Goal: Transaction & Acquisition: Purchase product/service

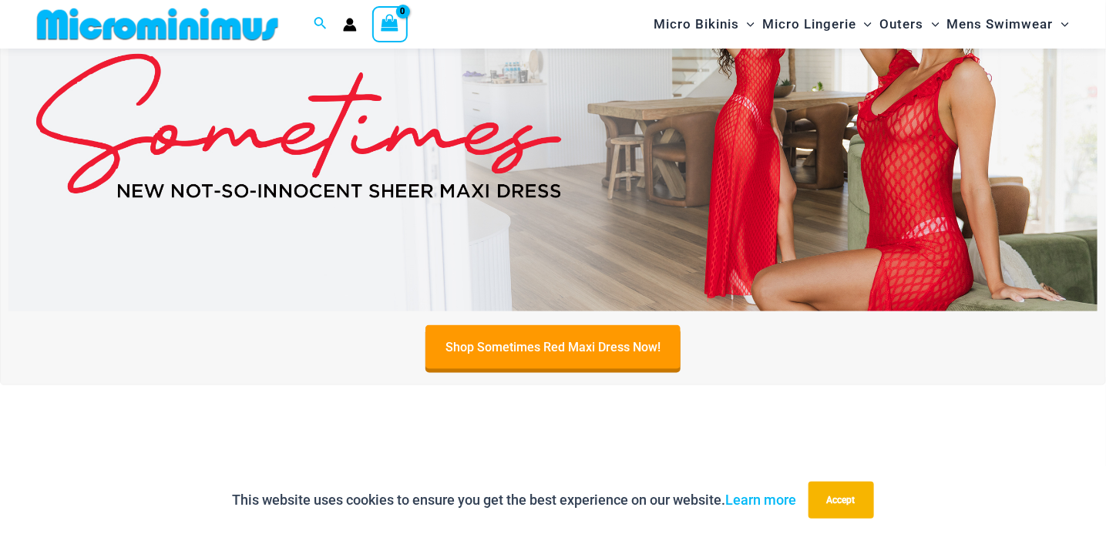
scroll to position [1014, 0]
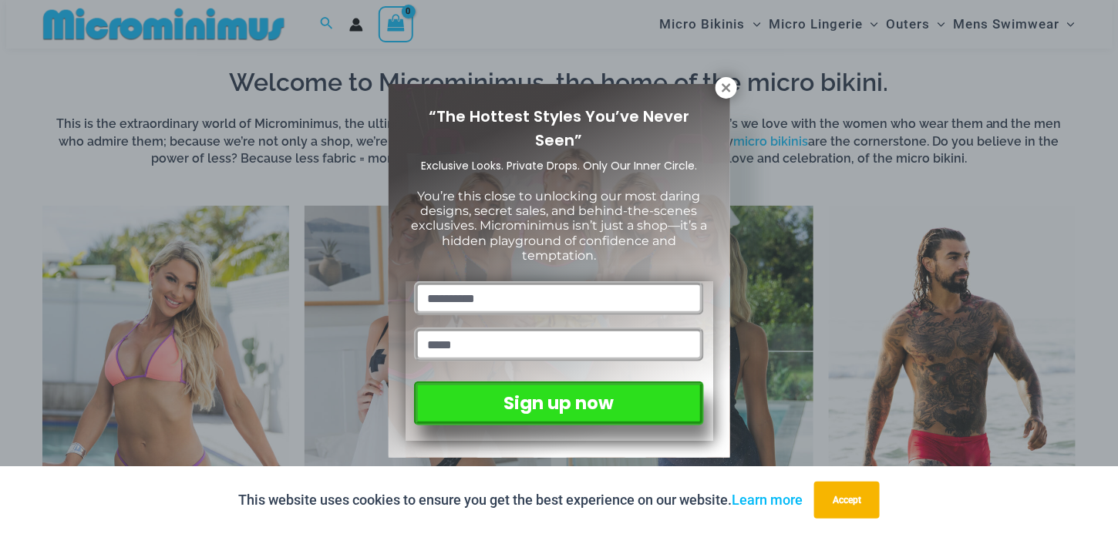
click at [726, 99] on div "“The Hottest Styles You’ve Never Seen” Exclusive Looks. Private Drops. Only Our…" at bounding box center [558, 271] width 341 height 374
click at [728, 87] on icon at bounding box center [726, 88] width 14 height 14
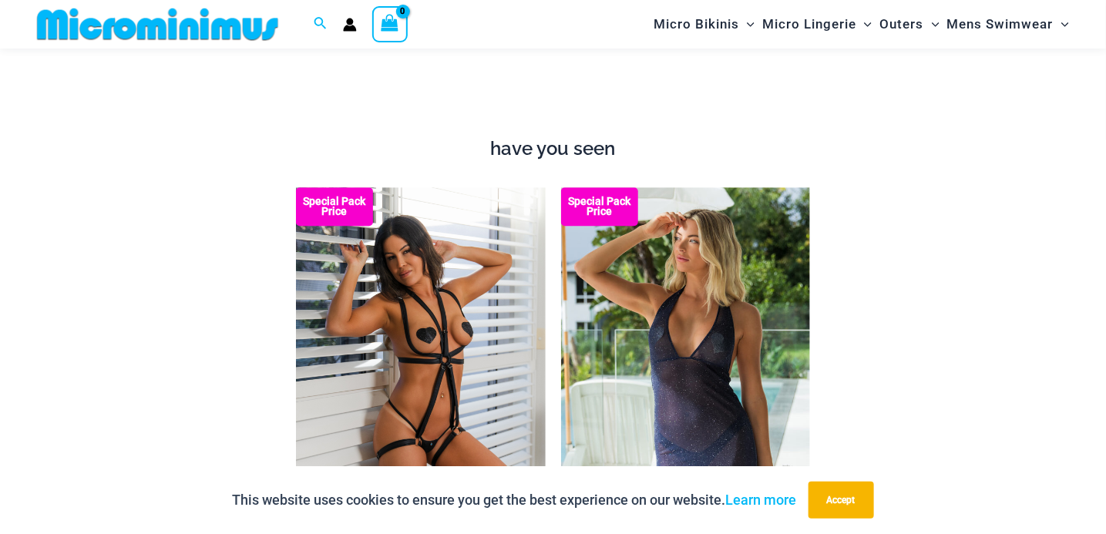
scroll to position [1631, 0]
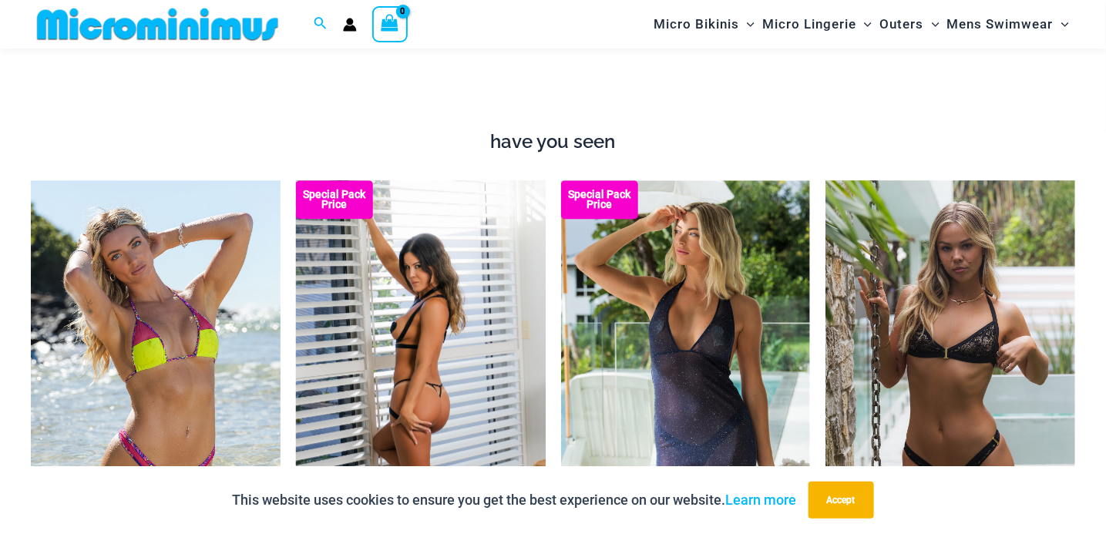
click at [435, 286] on img at bounding box center [421, 367] width 250 height 375
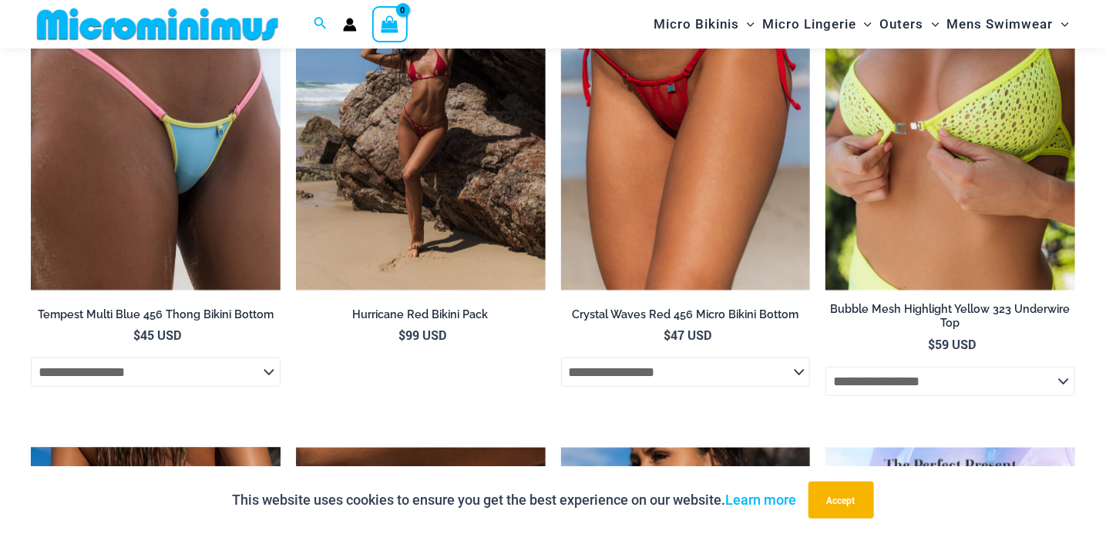
scroll to position [2874, 0]
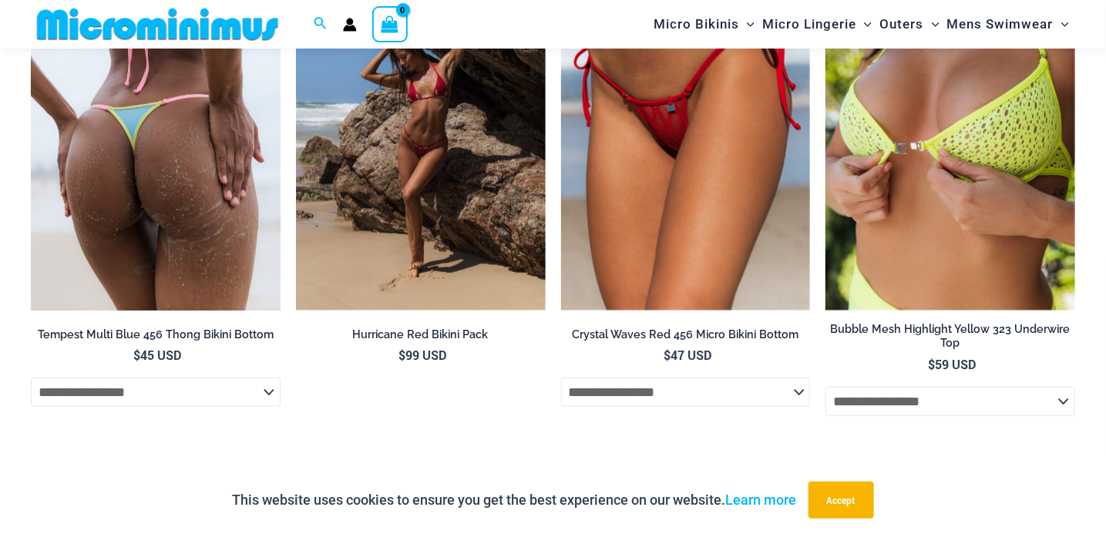
click at [170, 230] on img at bounding box center [156, 123] width 250 height 375
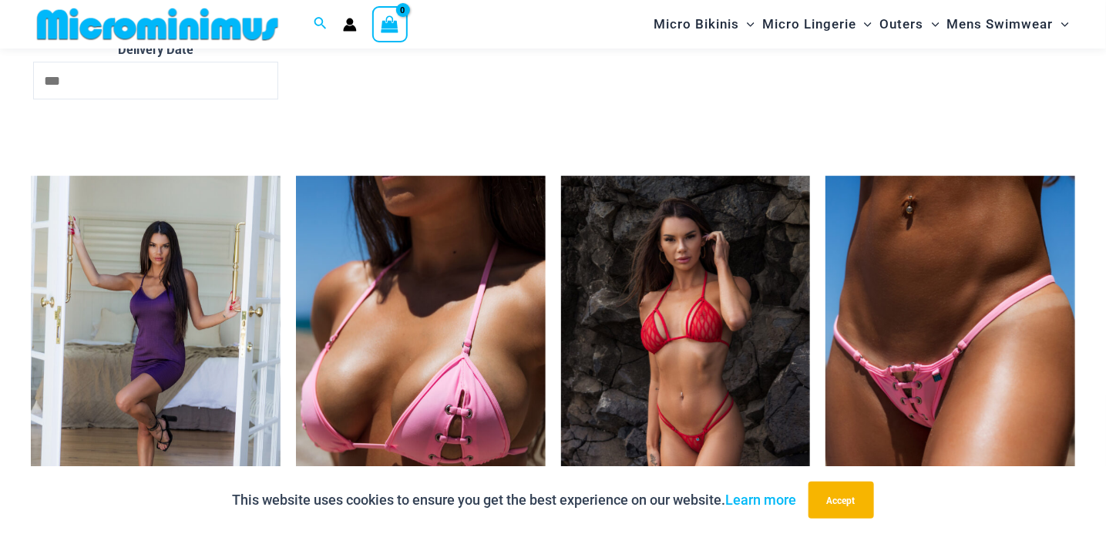
scroll to position [4516, 0]
